Goal: Check status: Check status

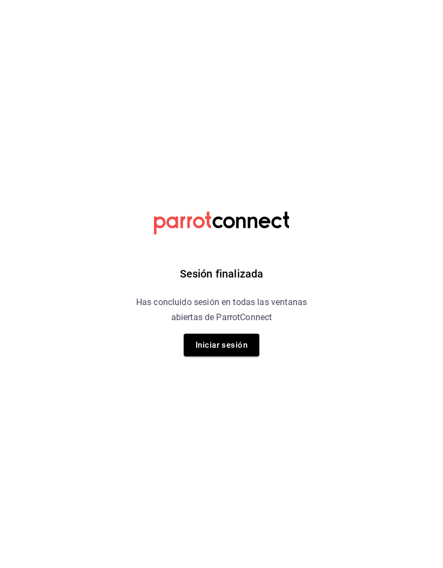
click at [243, 335] on button "Iniciar sesión" at bounding box center [222, 345] width 76 height 23
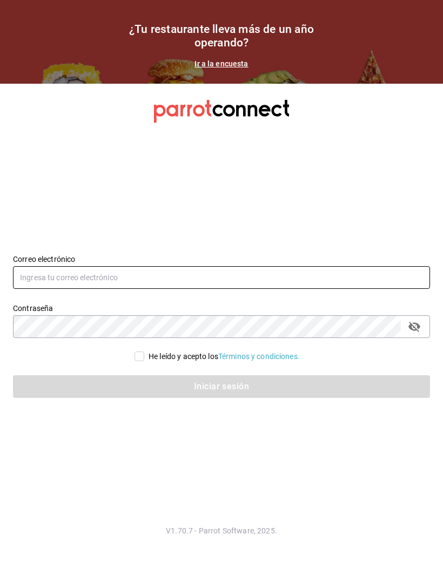
click at [45, 285] on input "text" at bounding box center [221, 277] width 417 height 23
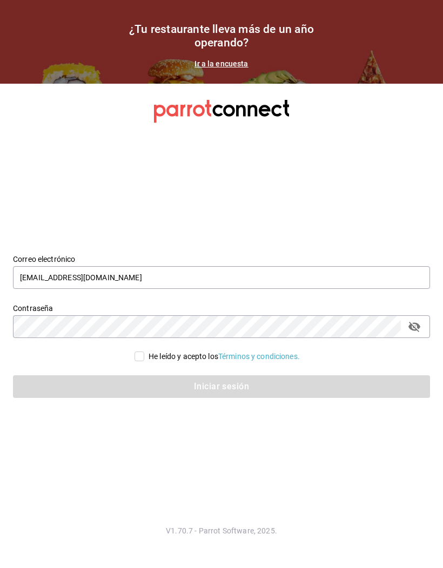
type input "[EMAIL_ADDRESS][DOMAIN_NAME]"
click at [141, 361] on input "He leído y acepto los Términos y condiciones." at bounding box center [139, 357] width 10 height 10
checkbox input "true"
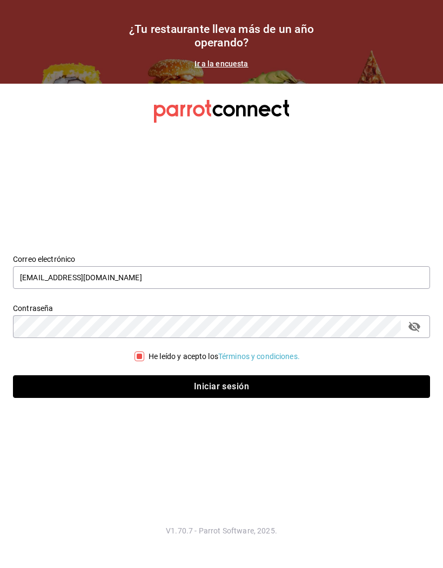
click at [139, 398] on button "Iniciar sesión" at bounding box center [221, 386] width 417 height 23
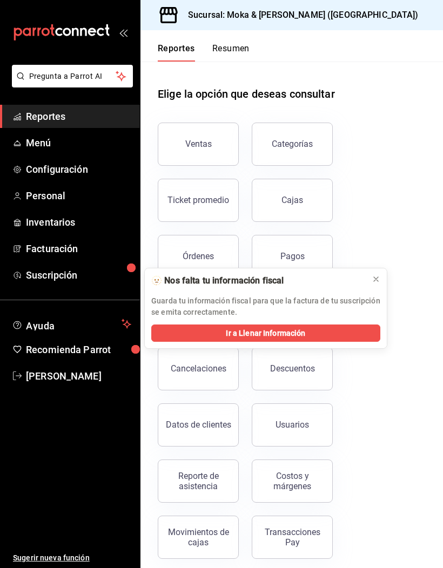
scroll to position [38, 0]
click at [225, 460] on button "Reporte de asistencia" at bounding box center [198, 481] width 81 height 43
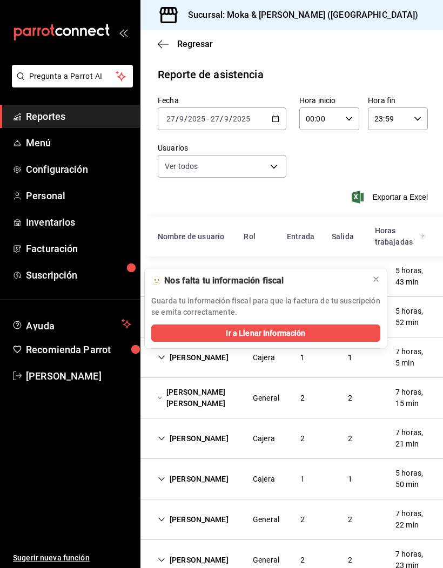
click at [374, 283] on icon at bounding box center [376, 279] width 9 height 9
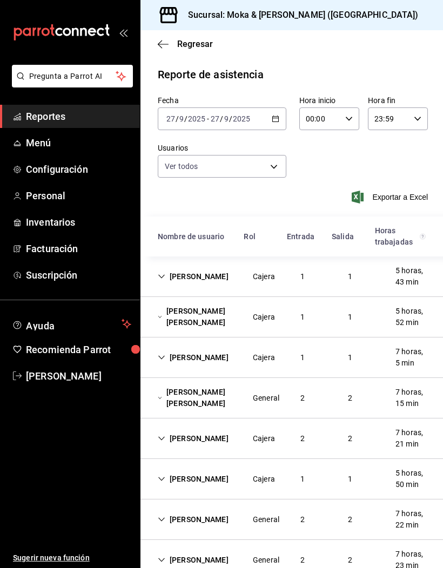
click at [163, 550] on div "Jorge Andres Garcia Magdaleno" at bounding box center [193, 560] width 88 height 20
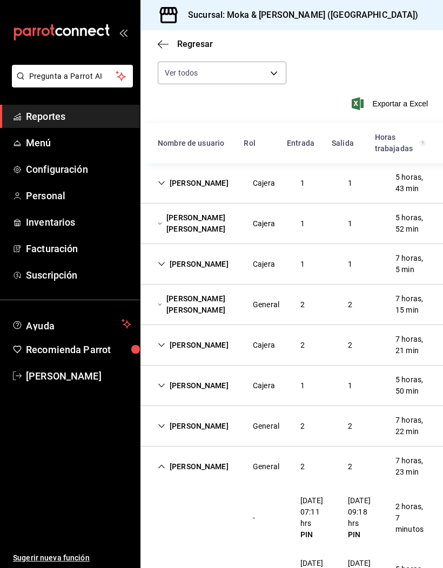
scroll to position [95, 0]
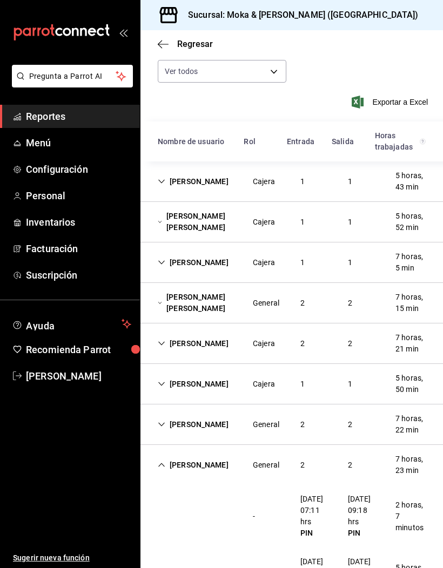
click at [162, 415] on div "Israel Martinez Salas" at bounding box center [193, 425] width 88 height 20
